Goal: Transaction & Acquisition: Book appointment/travel/reservation

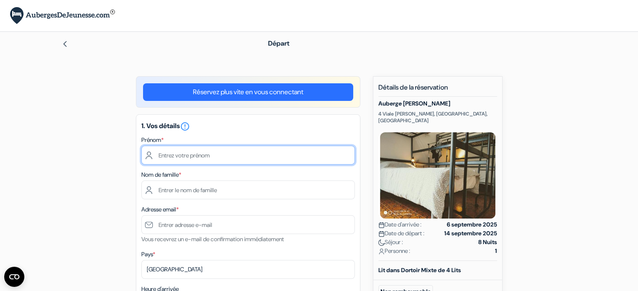
click at [220, 155] on input "text" at bounding box center [247, 155] width 213 height 19
type input "[PERSON_NAME]"
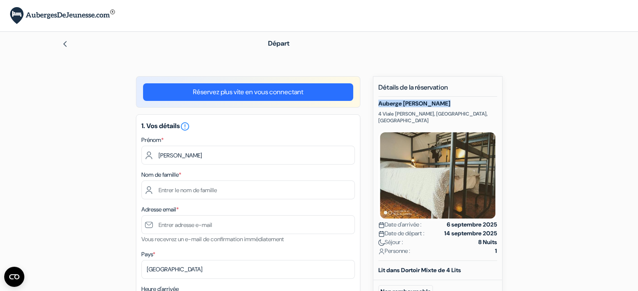
drag, startPoint x: 451, startPoint y: 102, endPoint x: 376, endPoint y: 103, distance: 75.0
copy h5 "Auberge [PERSON_NAME]"
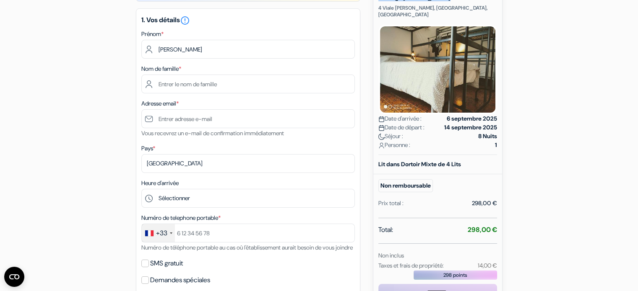
scroll to position [111, 0]
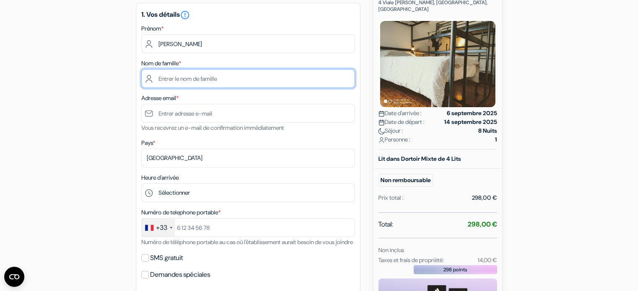
click at [188, 78] on input "text" at bounding box center [247, 78] width 213 height 19
type input "BALANSARD"
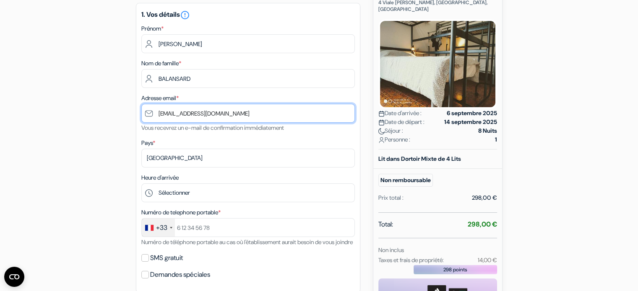
drag, startPoint x: 265, startPoint y: 115, endPoint x: 42, endPoint y: 98, distance: 223.7
click at [42, 98] on div "add_box Auberge [PERSON_NAME][GEOGRAPHIC_DATA] [STREET_ADDRESS][PERSON_NAME] Dé…" at bounding box center [318, 248] width 553 height 567
type input "[EMAIL_ADDRESS][DOMAIN_NAME]"
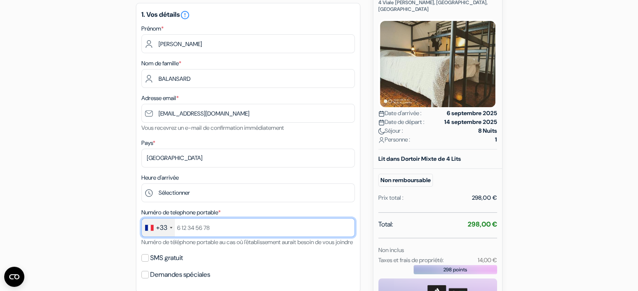
click at [198, 228] on input "text" at bounding box center [247, 227] width 213 height 19
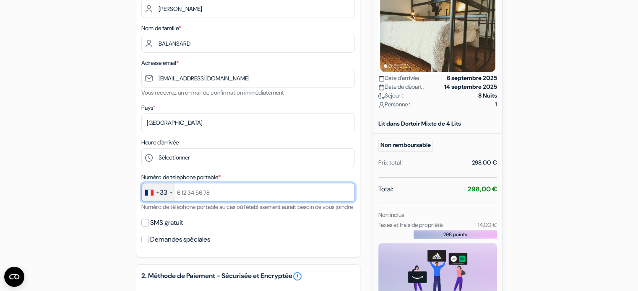
scroll to position [371, 0]
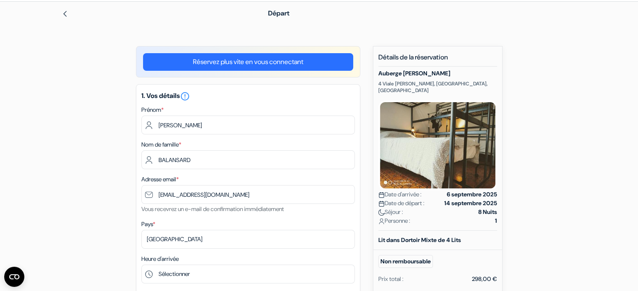
scroll to position [0, 0]
